Goal: Check status: Check status

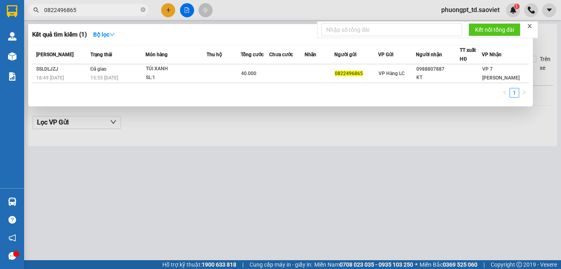
click at [78, 13] on input "0822496865" at bounding box center [91, 10] width 95 height 9
click at [78, 14] on input "0822496865" at bounding box center [91, 10] width 95 height 9
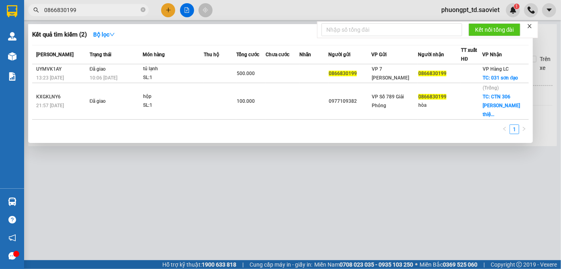
click at [95, 9] on input "0866830199" at bounding box center [91, 10] width 95 height 9
paste input "2637638"
type input "0862637638"
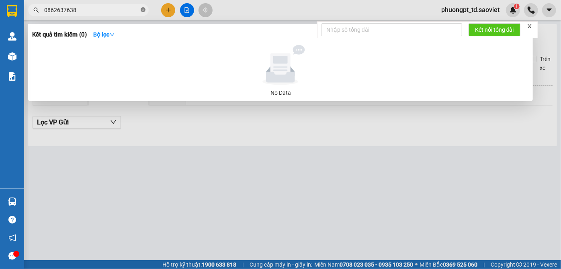
click at [143, 12] on icon "close-circle" at bounding box center [143, 9] width 5 height 5
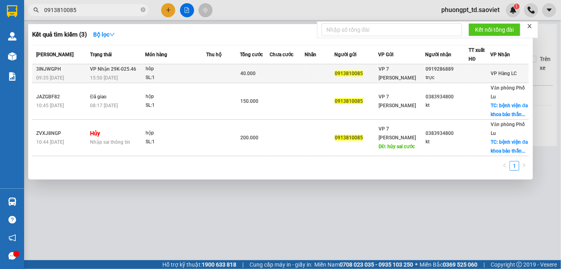
type input "0913810085"
click at [125, 75] on div "15:50 [DATE]" at bounding box center [117, 77] width 55 height 9
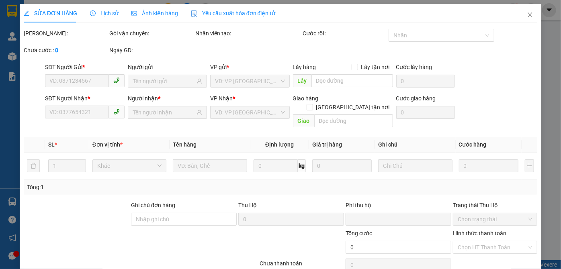
type input "0913810085"
type input "0919286889"
type input "trực"
type input "0"
type input "40.000"
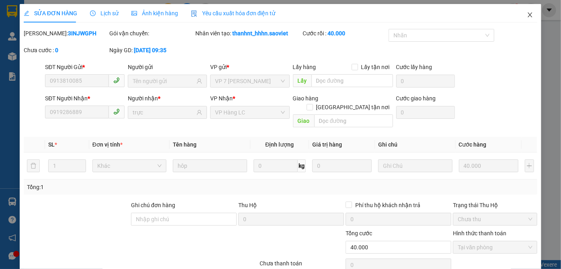
click at [527, 16] on icon "close" at bounding box center [530, 15] width 6 height 6
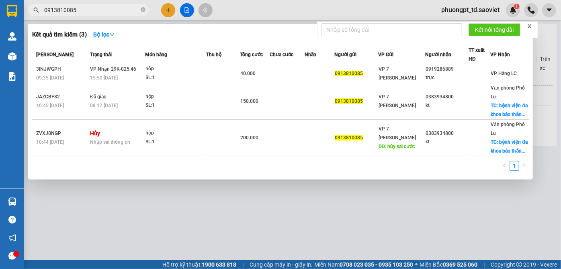
click at [102, 10] on input "0913810085" at bounding box center [91, 10] width 95 height 9
click at [96, 11] on input "0913810085" at bounding box center [91, 10] width 95 height 9
click at [98, 10] on input "0913810085" at bounding box center [91, 10] width 95 height 9
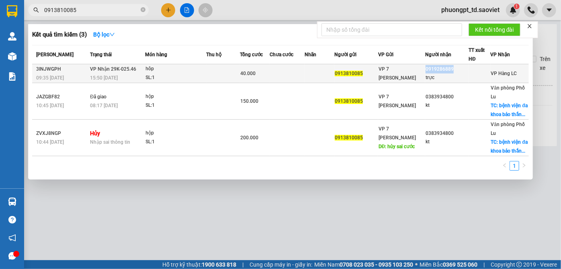
copy div "0919286889"
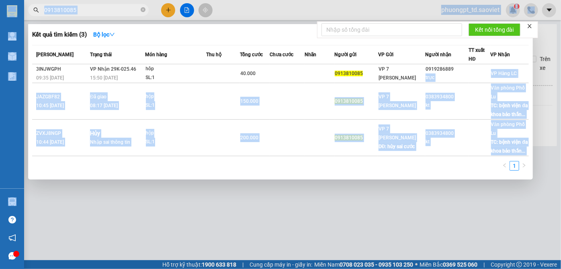
drag, startPoint x: 455, startPoint y: 64, endPoint x: 380, endPoint y: -24, distance: 115.7
click at [380, 0] on html "Kết quả tìm kiếm ( 3 ) Bộ lọc Mã ĐH Trạng thái Món hàng Thu hộ Tổng cước Chưa c…" at bounding box center [280, 134] width 561 height 269
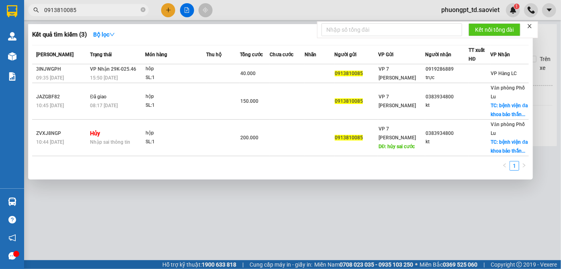
click at [245, 7] on div at bounding box center [280, 134] width 561 height 269
click at [91, 10] on input "0913810085" at bounding box center [91, 10] width 95 height 9
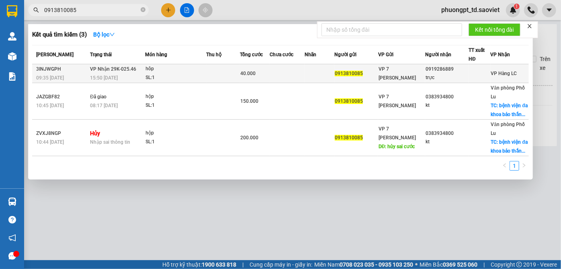
click at [123, 73] on div "15:50 [DATE]" at bounding box center [117, 77] width 55 height 9
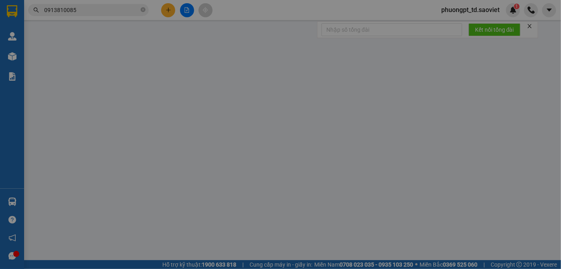
type input "0913810085"
type input "0919286889"
type input "trực"
type input "0"
type input "40.000"
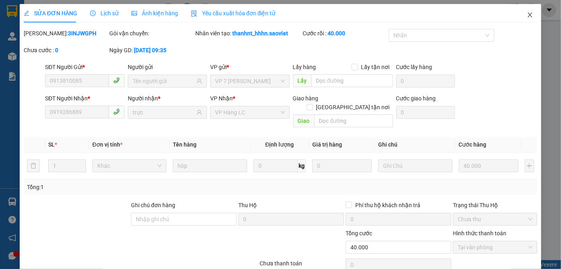
click at [527, 15] on icon "close" at bounding box center [530, 15] width 6 height 6
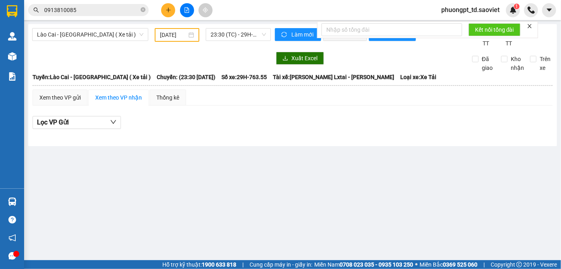
click at [95, 11] on input "0913810085" at bounding box center [91, 10] width 95 height 9
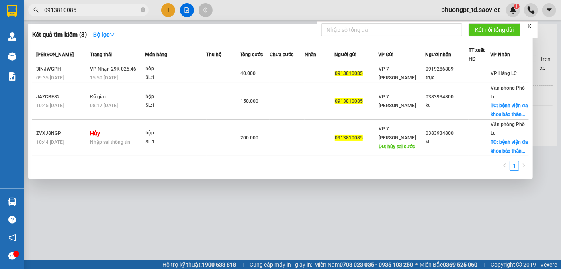
click at [529, 25] on icon "close" at bounding box center [529, 26] width 4 height 4
